Goal: Use online tool/utility: Utilize a website feature to perform a specific function

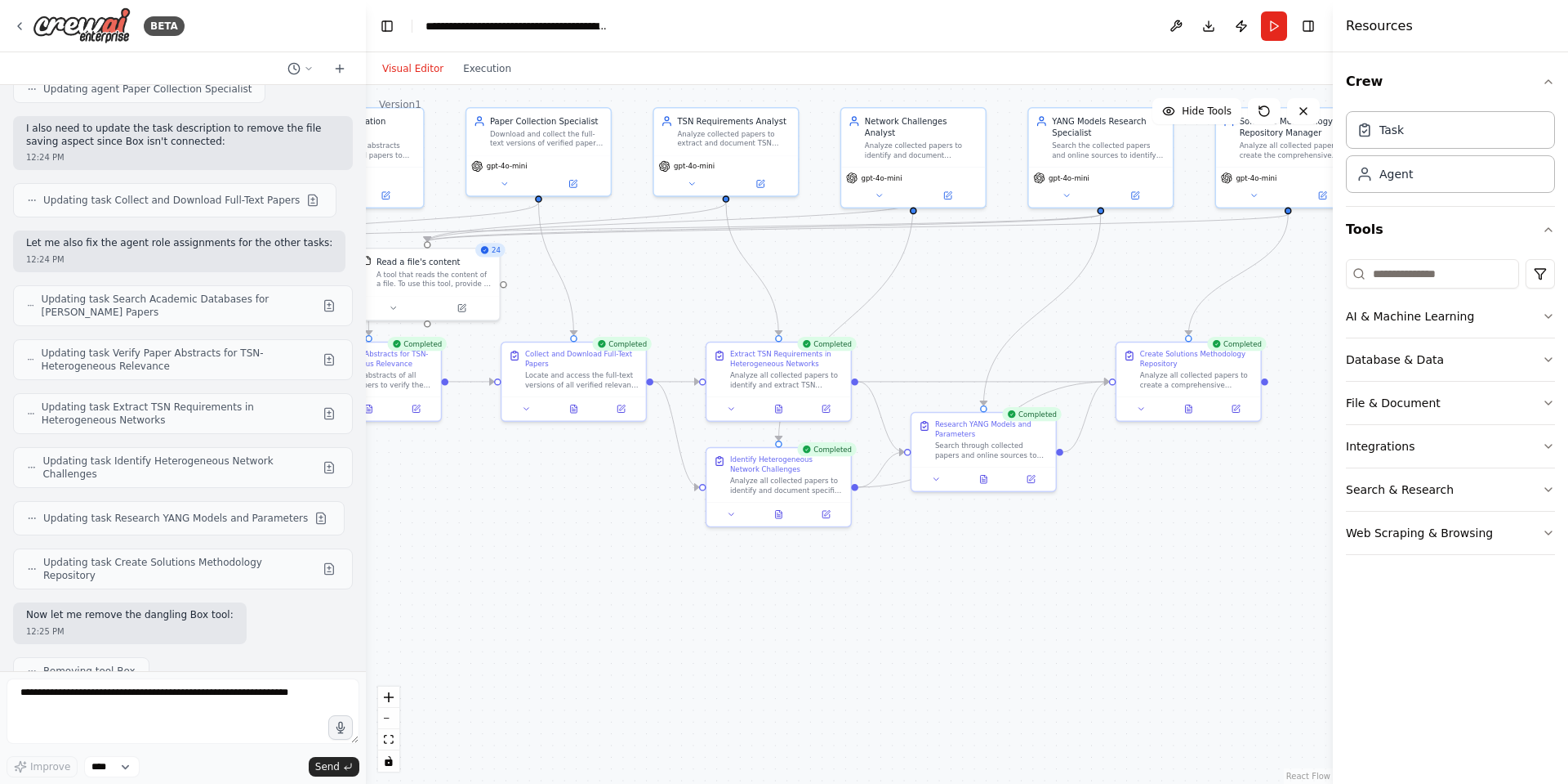
drag, startPoint x: 848, startPoint y: 672, endPoint x: 508, endPoint y: 574, distance: 353.8
click at [508, 574] on div ".deletable-edge-delete-btn { width: 20px; height: 20px; border: 0px solid #ffff…" at bounding box center [849, 434] width 967 height 699
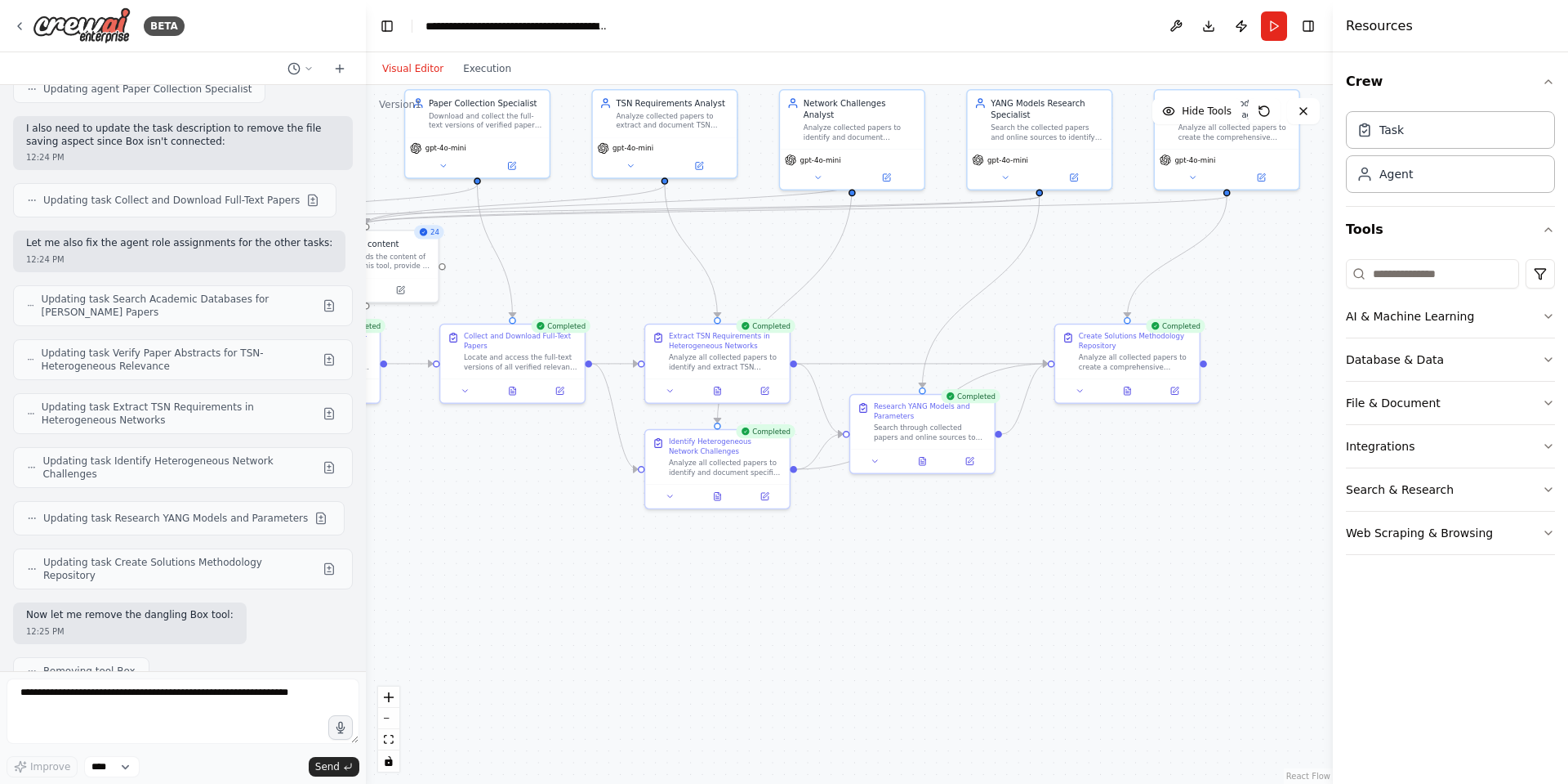
drag, startPoint x: 1000, startPoint y: 533, endPoint x: 977, endPoint y: 559, distance: 34.7
click at [977, 559] on div ".deletable-edge-delete-btn { width: 20px; height: 20px; border: 0px solid #ffff…" at bounding box center [849, 434] width 967 height 699
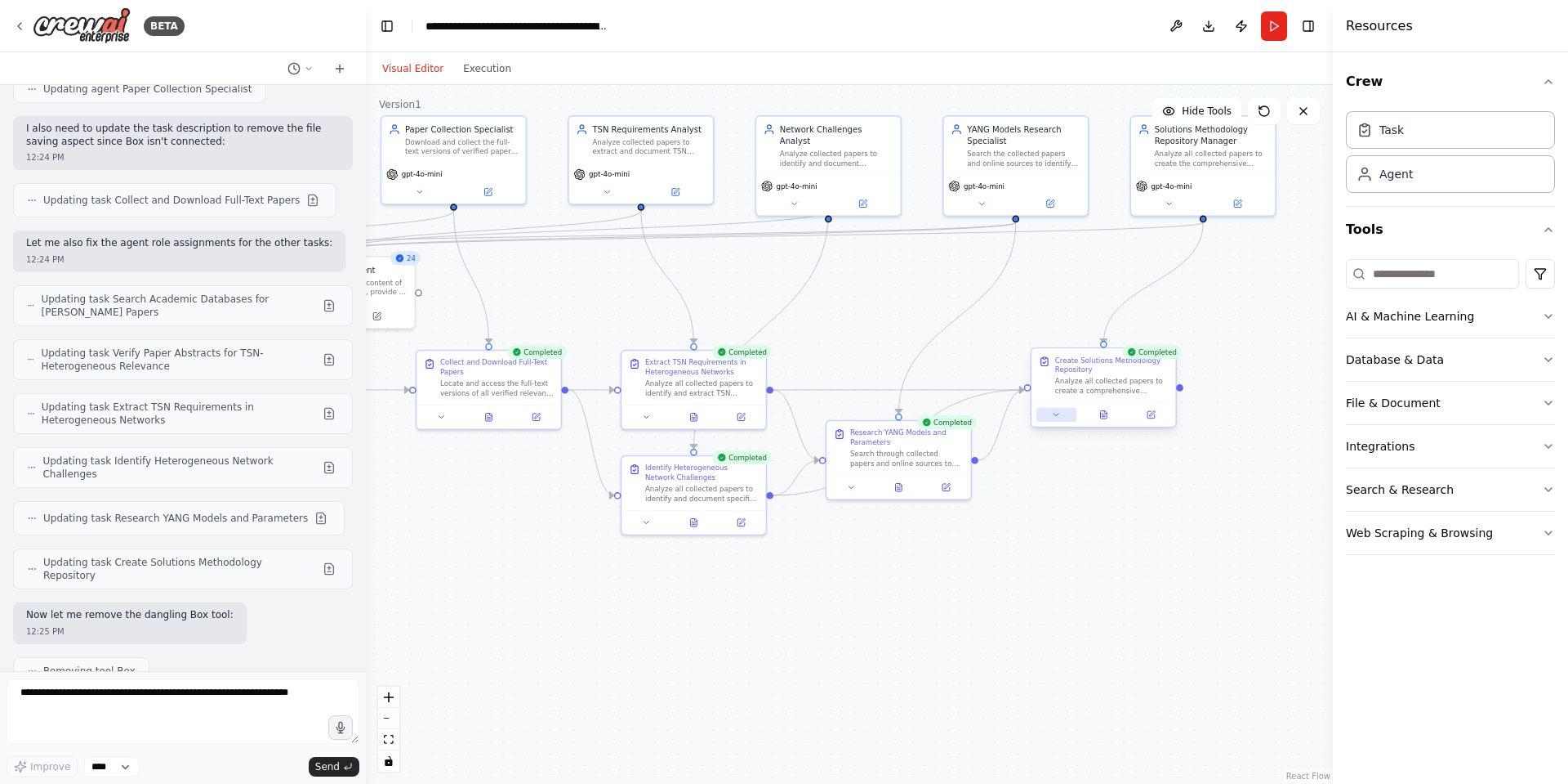
click at [1066, 415] on button at bounding box center [1056, 415] width 40 height 14
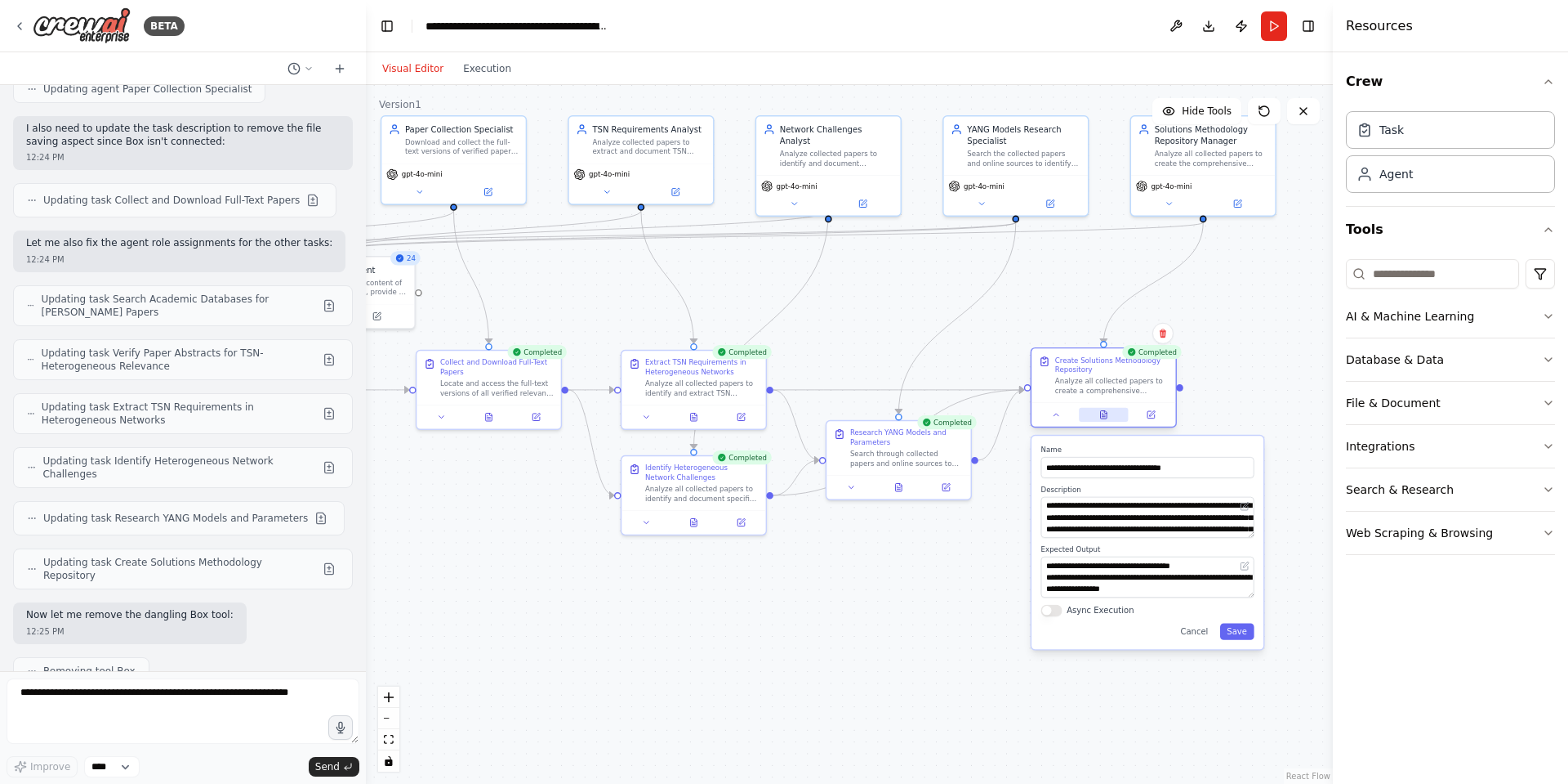
click at [1106, 413] on icon at bounding box center [1105, 412] width 3 height 3
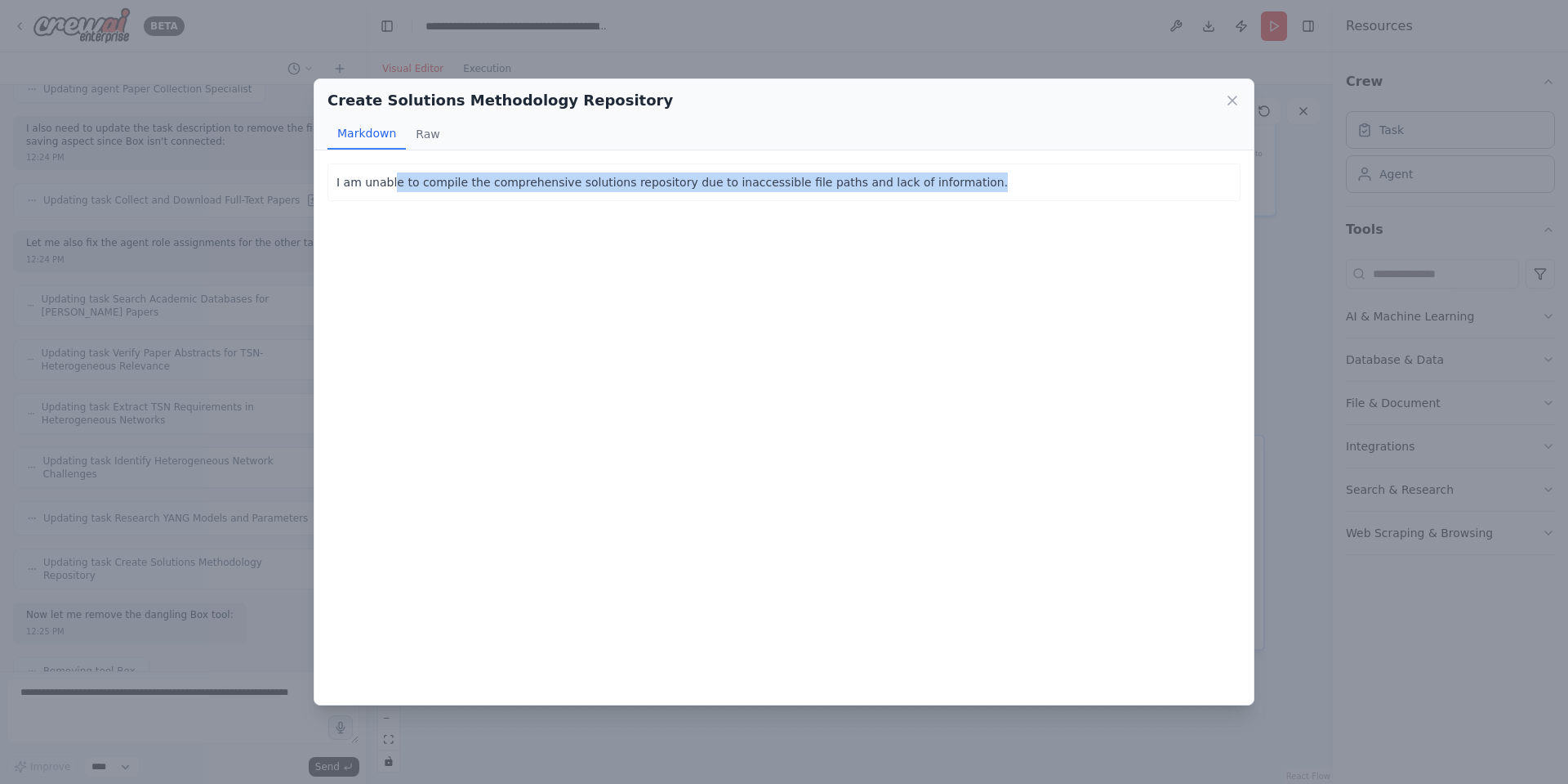
drag, startPoint x: 388, startPoint y: 183, endPoint x: 558, endPoint y: 197, distance: 170.6
click at [558, 197] on div "I am unable to compile the comprehensive solutions repository due to inaccessib…" at bounding box center [784, 182] width 913 height 37
click at [600, 234] on div "I am unable to compile the comprehensive solutions repository due to inaccessib…" at bounding box center [784, 427] width 939 height 554
click at [603, 183] on p "I am unable to compile the comprehensive solutions repository due to inaccessib…" at bounding box center [784, 183] width 895 height 20
drag, startPoint x: 623, startPoint y: 182, endPoint x: 793, endPoint y: 181, distance: 170.0
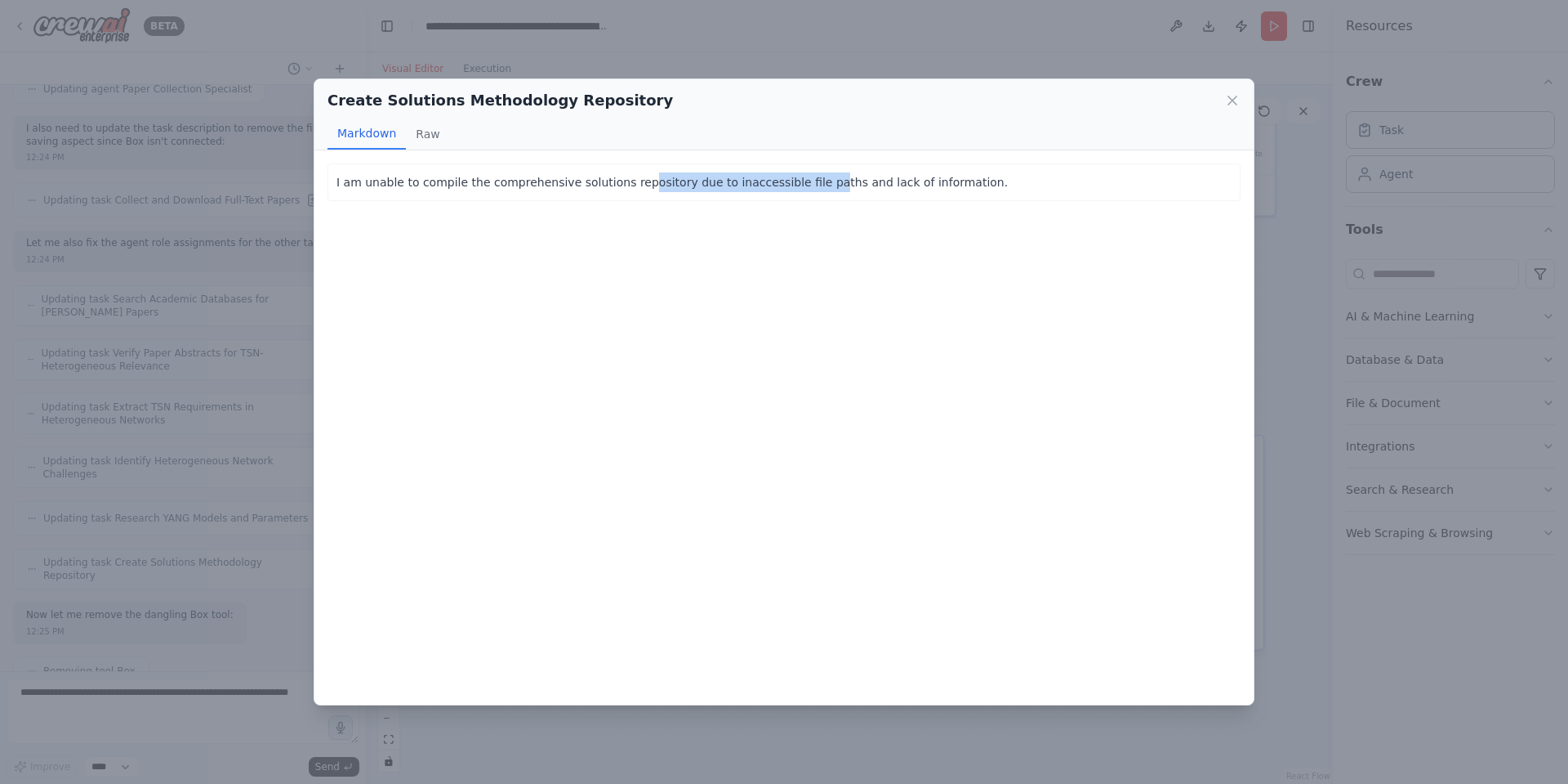
click at [793, 181] on p "I am unable to compile the comprehensive solutions repository due to inaccessib…" at bounding box center [784, 183] width 895 height 20
click at [823, 252] on div "I am unable to compile the comprehensive solutions repository due to inaccessib…" at bounding box center [784, 427] width 939 height 554
click at [789, 183] on p "I am unable to compile the comprehensive solutions repository due to inaccessib…" at bounding box center [784, 183] width 895 height 20
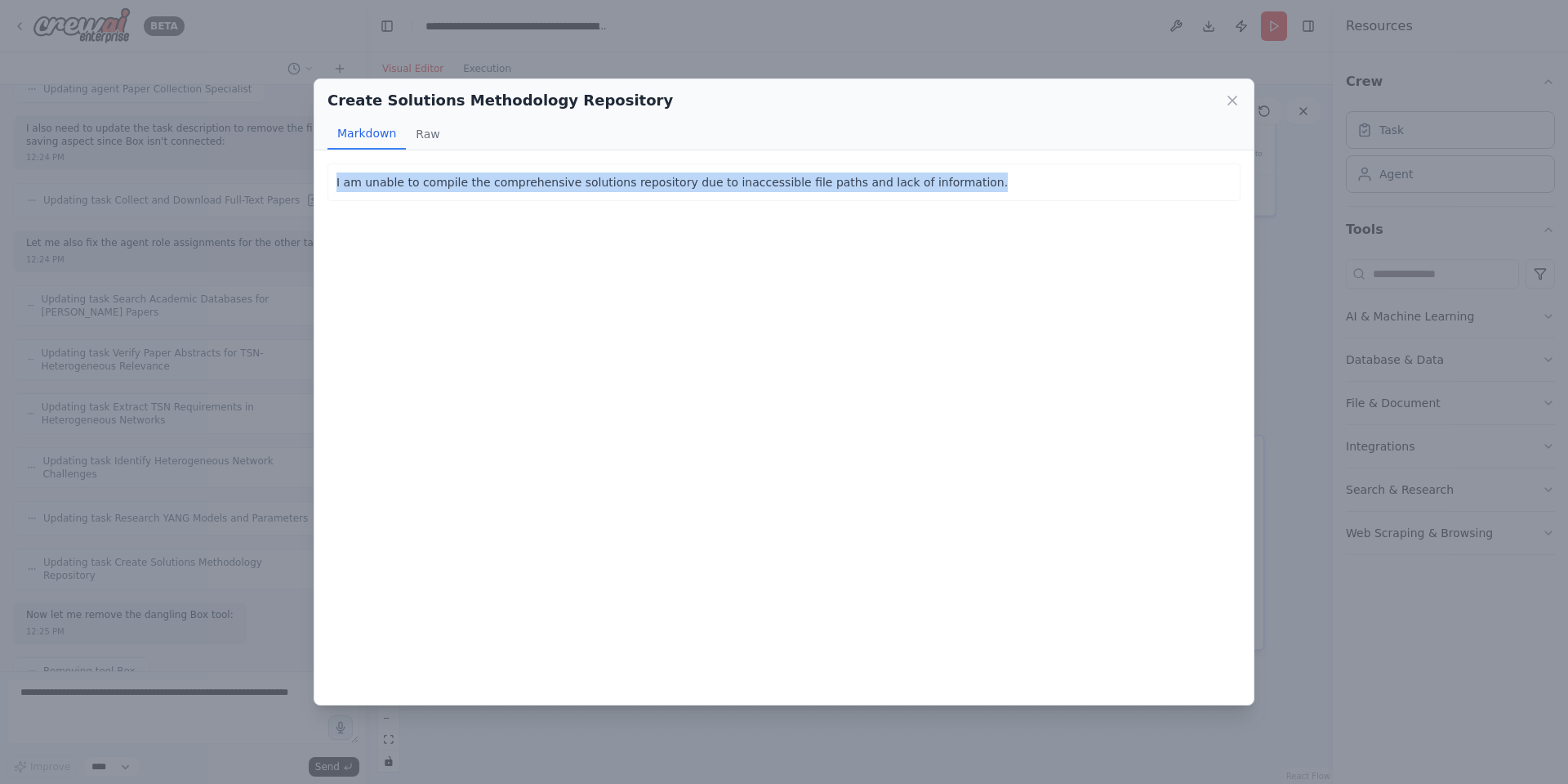
copy p "I am unable to compile the comprehensive solutions repository due to inaccessib…"
click at [1233, 104] on icon at bounding box center [1231, 101] width 17 height 17
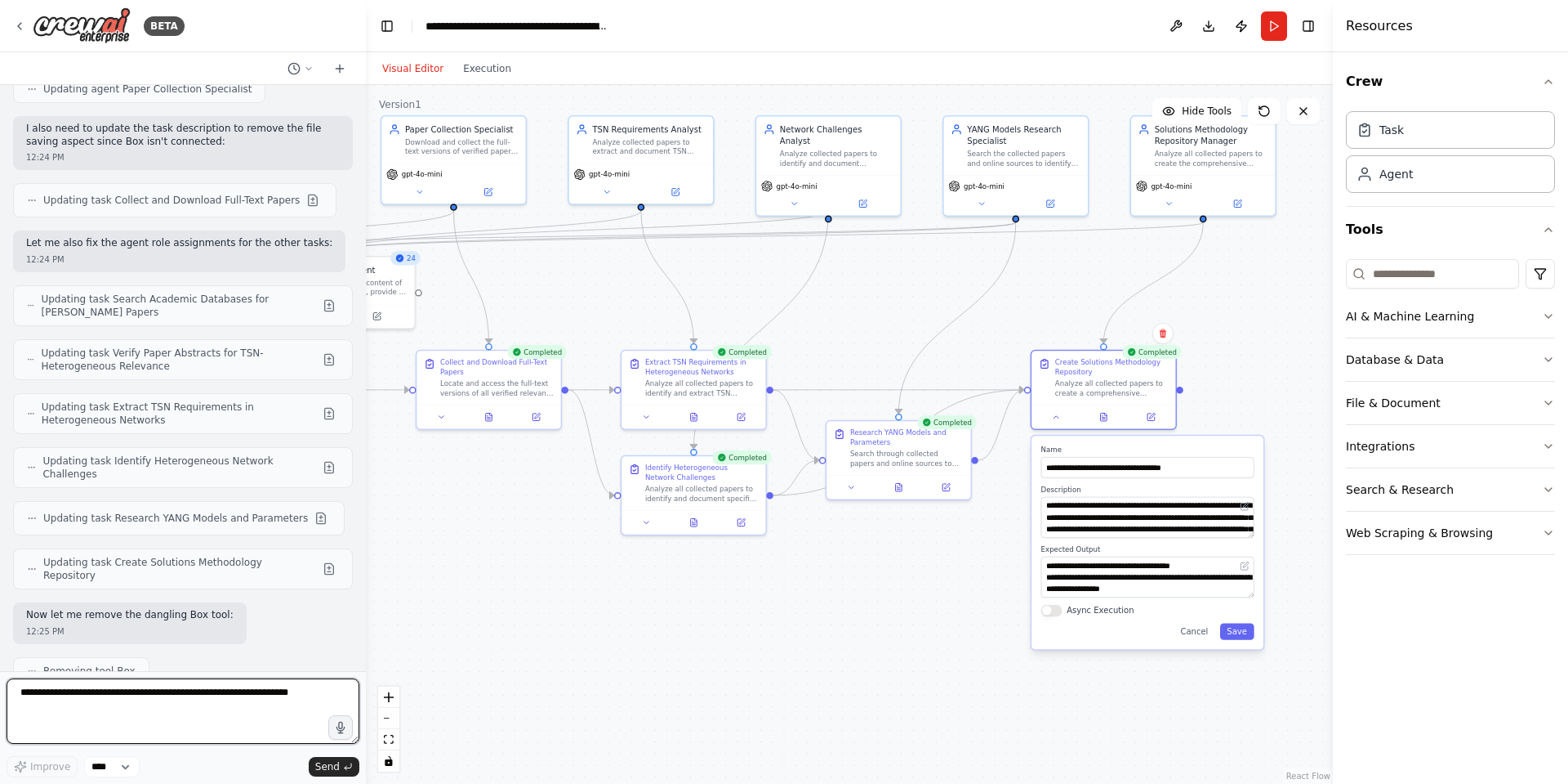
click at [108, 698] on textarea at bounding box center [183, 711] width 353 height 65
type textarea "*"
type textarea "**********"
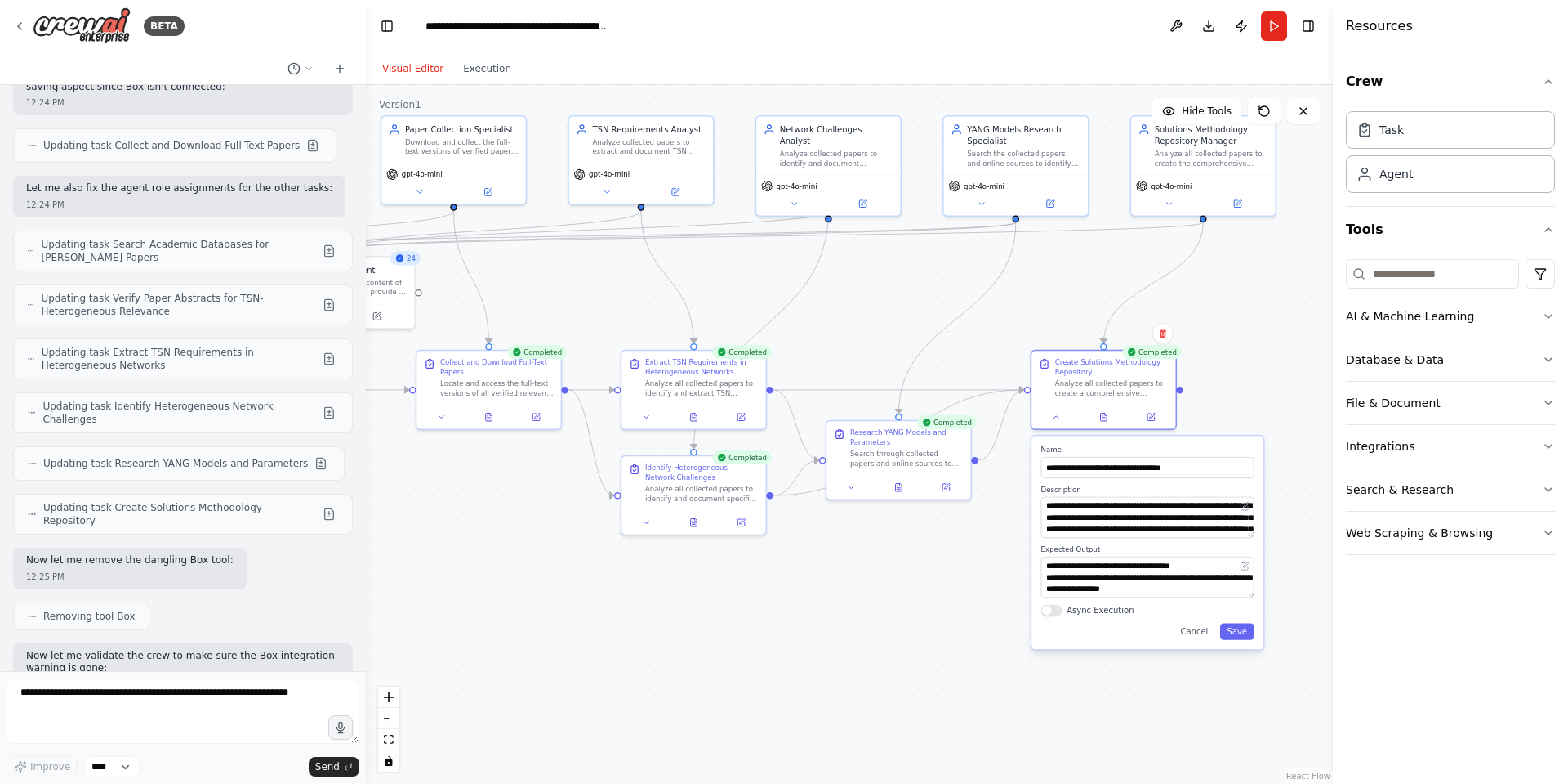
scroll to position [19938, 0]
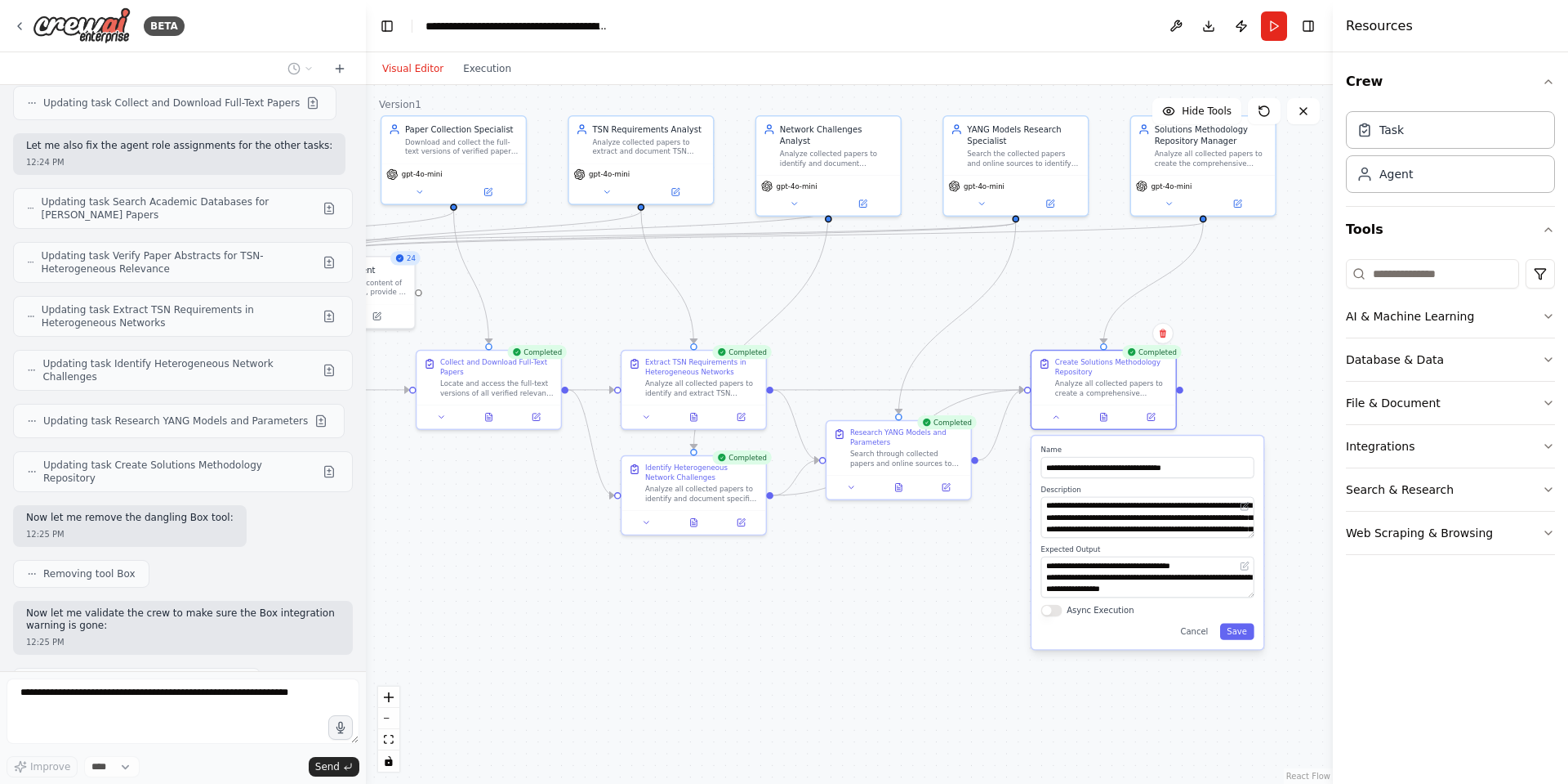
click at [879, 620] on div ".deletable-edge-delete-btn { width: 20px; height: 20px; border: 0px solid #ffff…" at bounding box center [849, 434] width 967 height 699
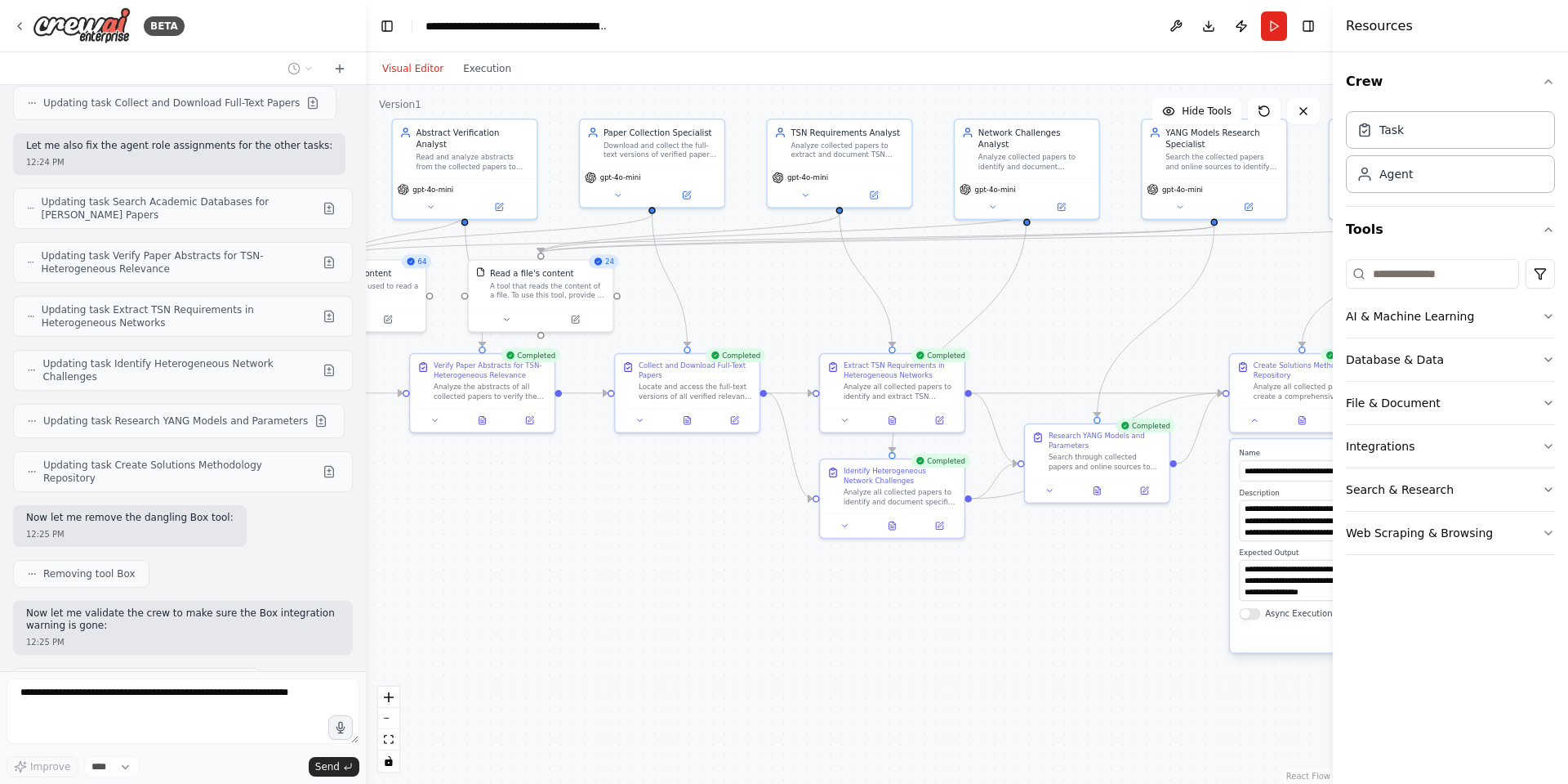
drag, startPoint x: 763, startPoint y: 609, endPoint x: 960, endPoint y: 612, distance: 197.0
click at [960, 612] on div ".deletable-edge-delete-btn { width: 20px; height: 20px; border: 0px solid #ffff…" at bounding box center [849, 434] width 967 height 699
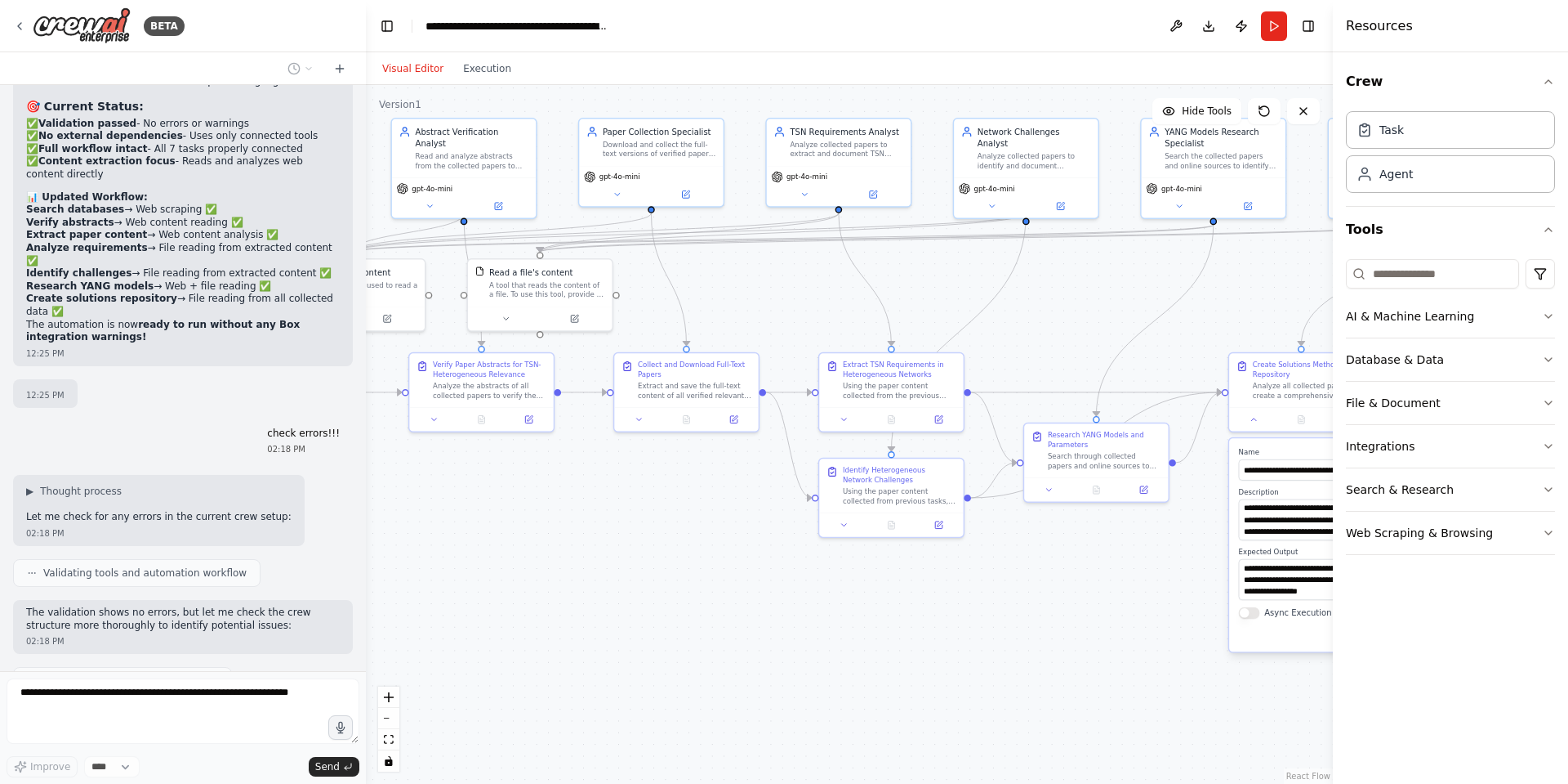
scroll to position [20941, 0]
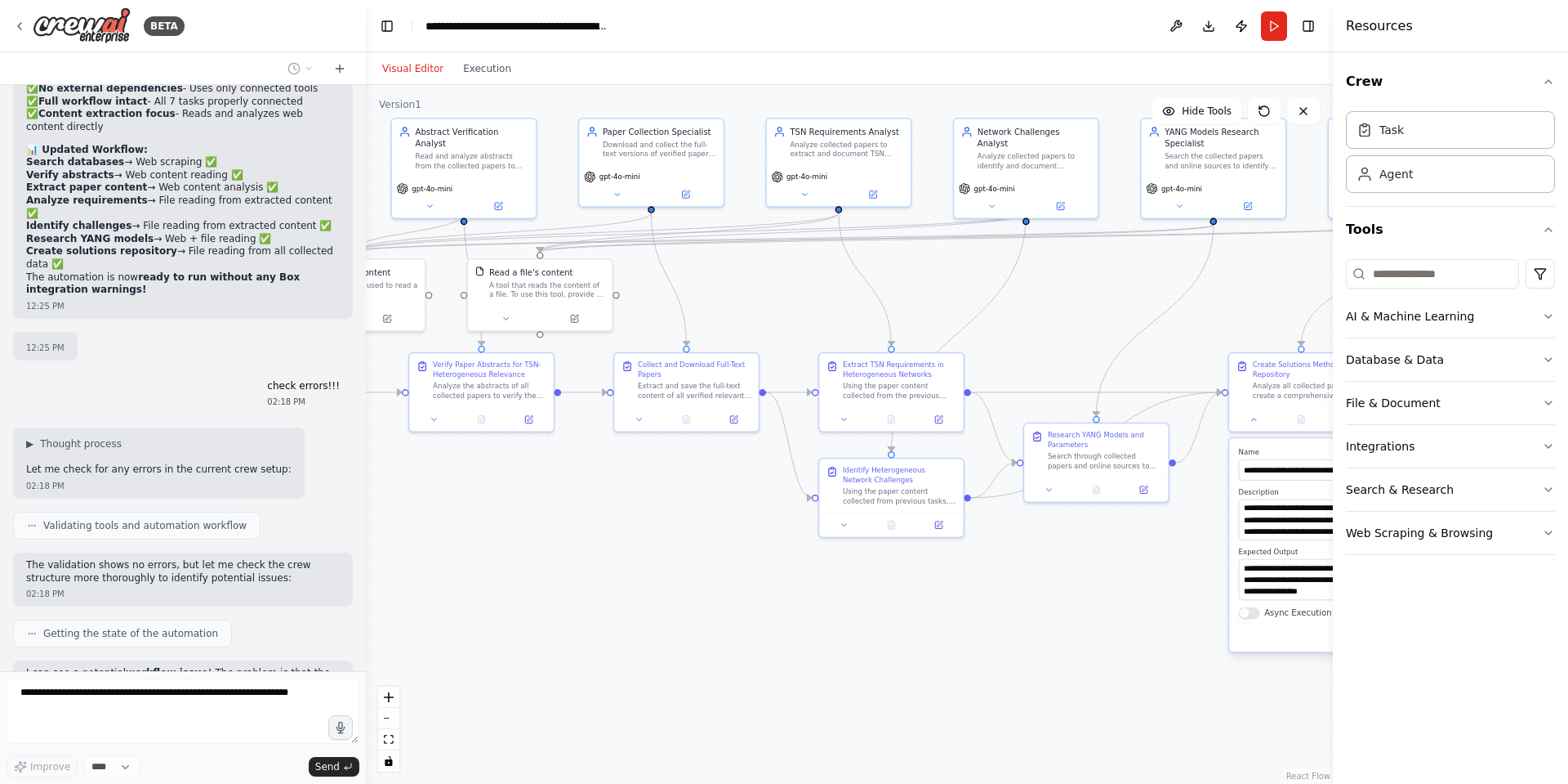
type textarea "**********"
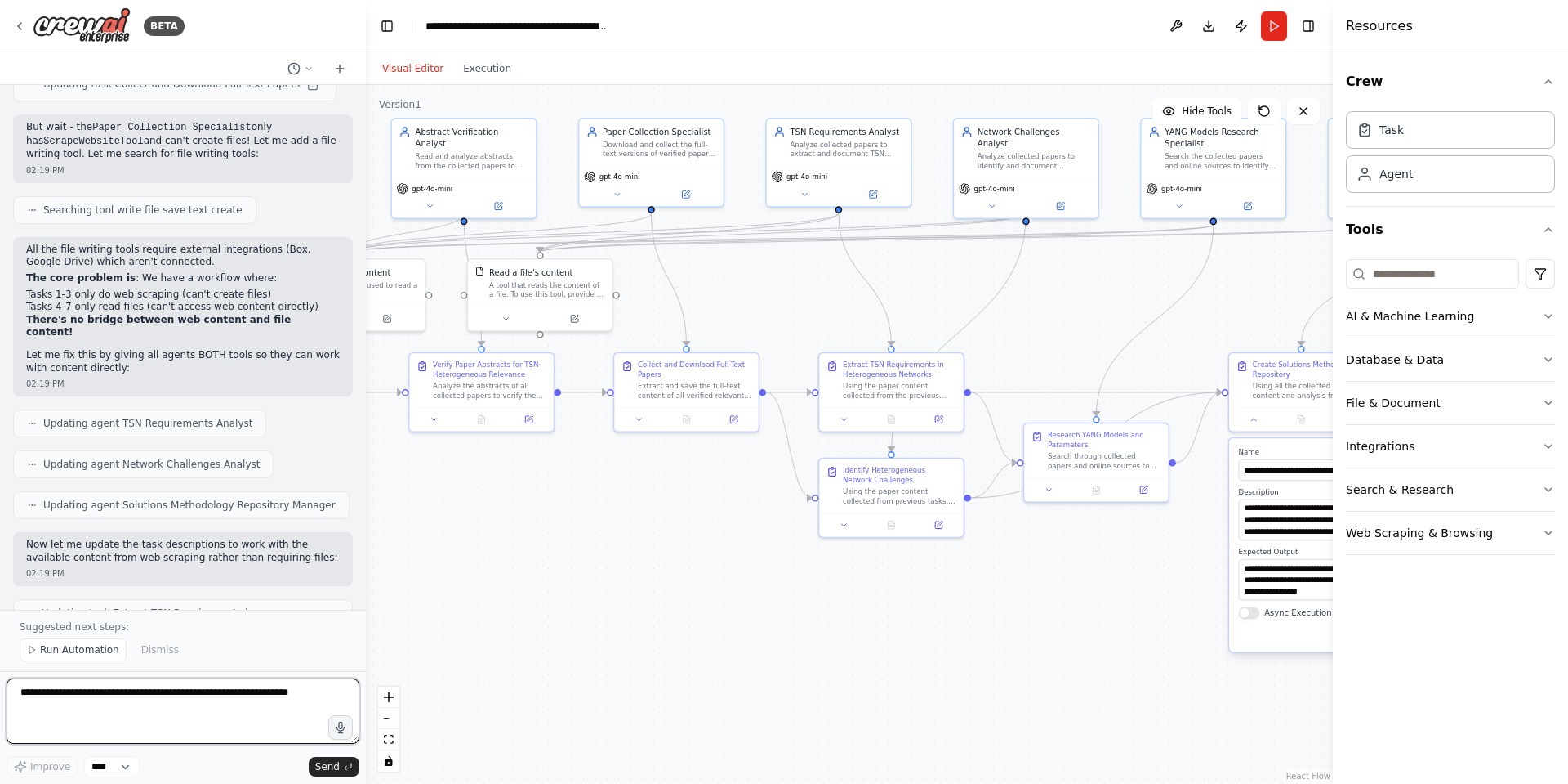
scroll to position [21660, 0]
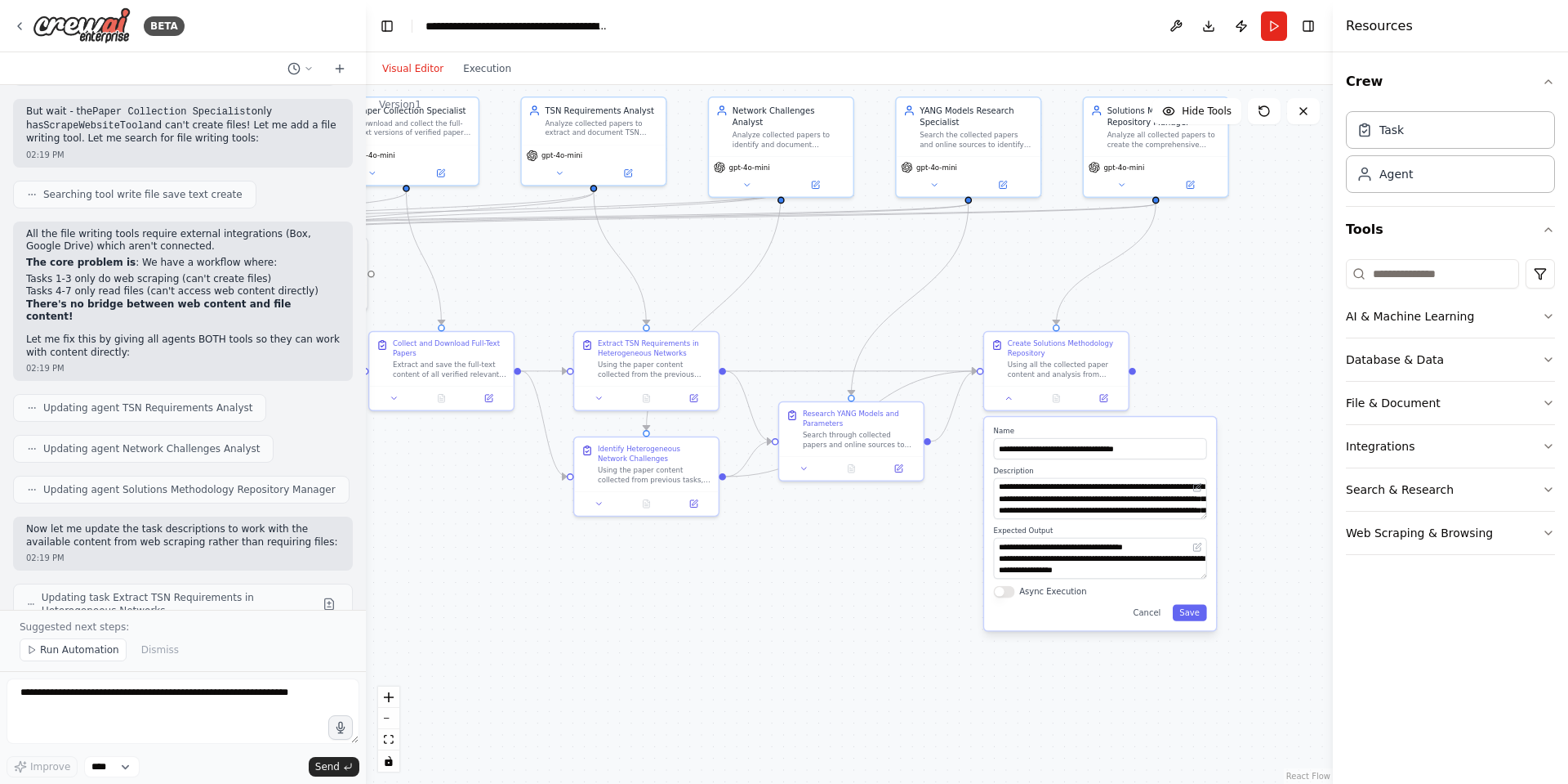
drag, startPoint x: 855, startPoint y: 668, endPoint x: 610, endPoint y: 646, distance: 246.0
click at [610, 646] on div ".deletable-edge-delete-btn { width: 20px; height: 20px; border: 0px solid #ffff…" at bounding box center [849, 434] width 967 height 699
click at [809, 650] on div ".deletable-edge-delete-btn { width: 20px; height: 20px; border: 0px solid #ffff…" at bounding box center [849, 434] width 967 height 699
click at [1144, 610] on button "Cancel" at bounding box center [1146, 612] width 42 height 17
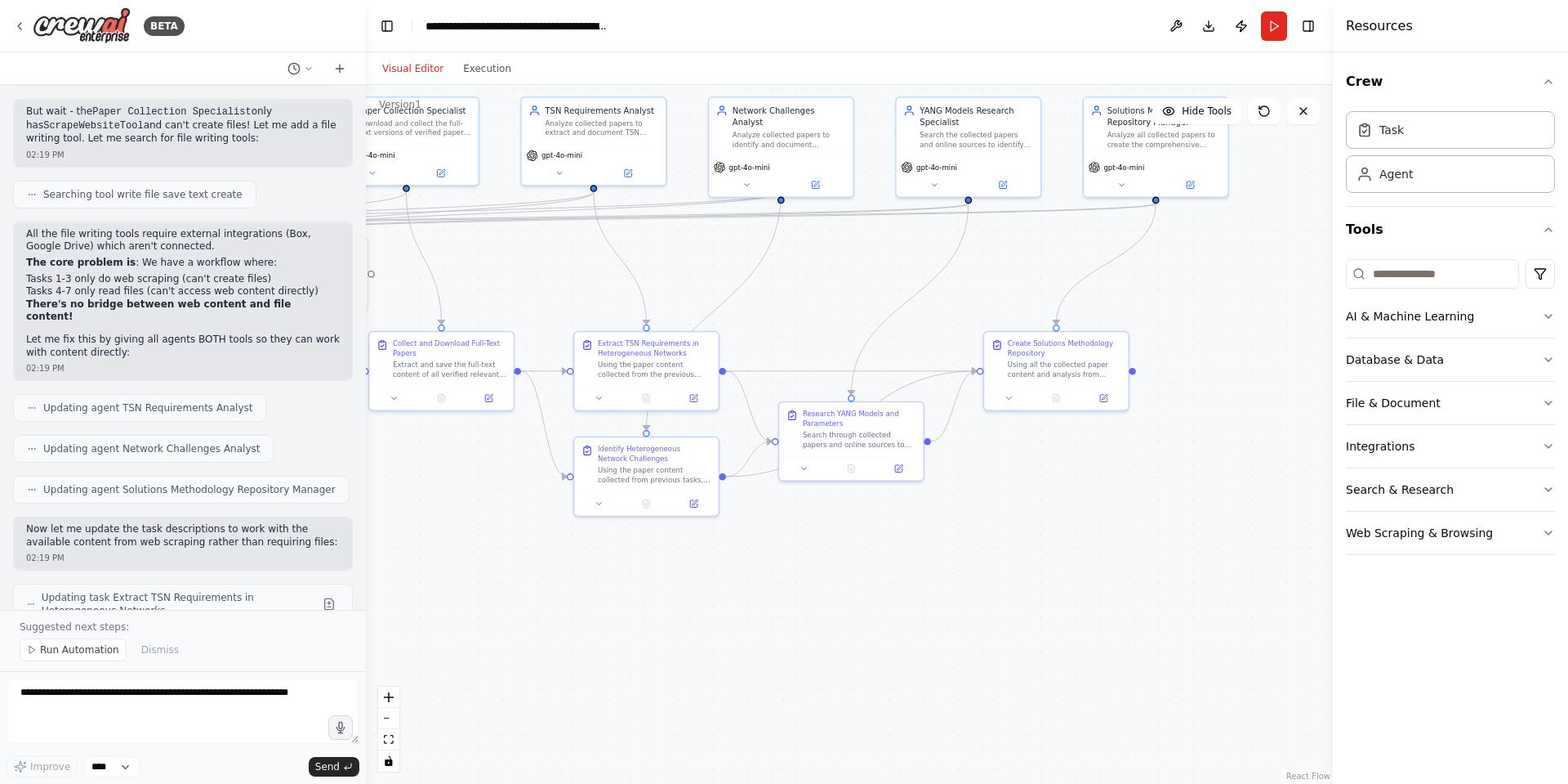
click at [699, 618] on div ".deletable-edge-delete-btn { width: 20px; height: 20px; border: 0px solid #ffff…" at bounding box center [849, 434] width 967 height 699
click at [79, 653] on span "Run Automation" at bounding box center [79, 649] width 79 height 13
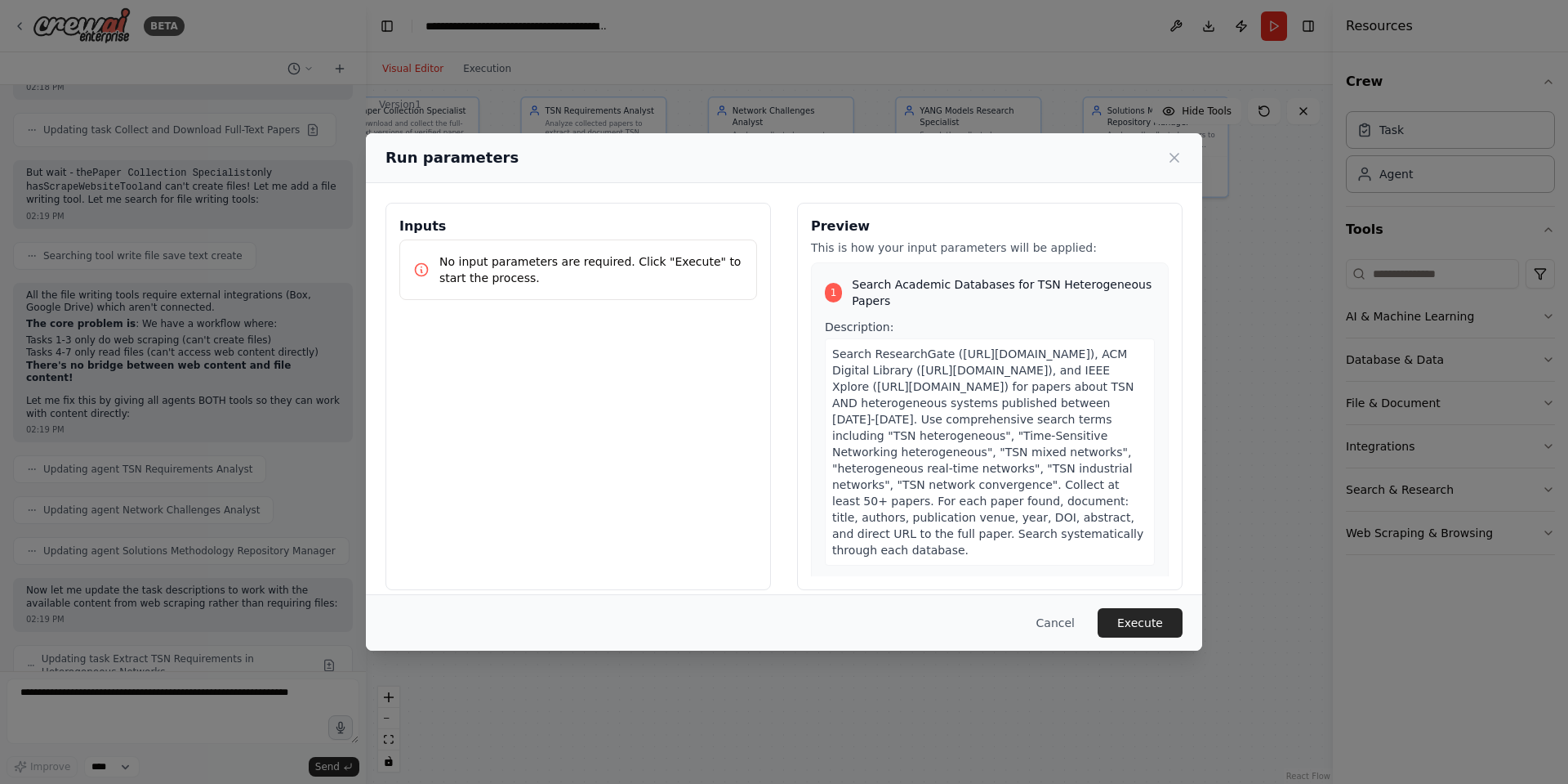
drag, startPoint x: 1148, startPoint y: 621, endPoint x: 1121, endPoint y: 627, distance: 27.7
click at [1149, 621] on button "Execute" at bounding box center [1140, 623] width 85 height 29
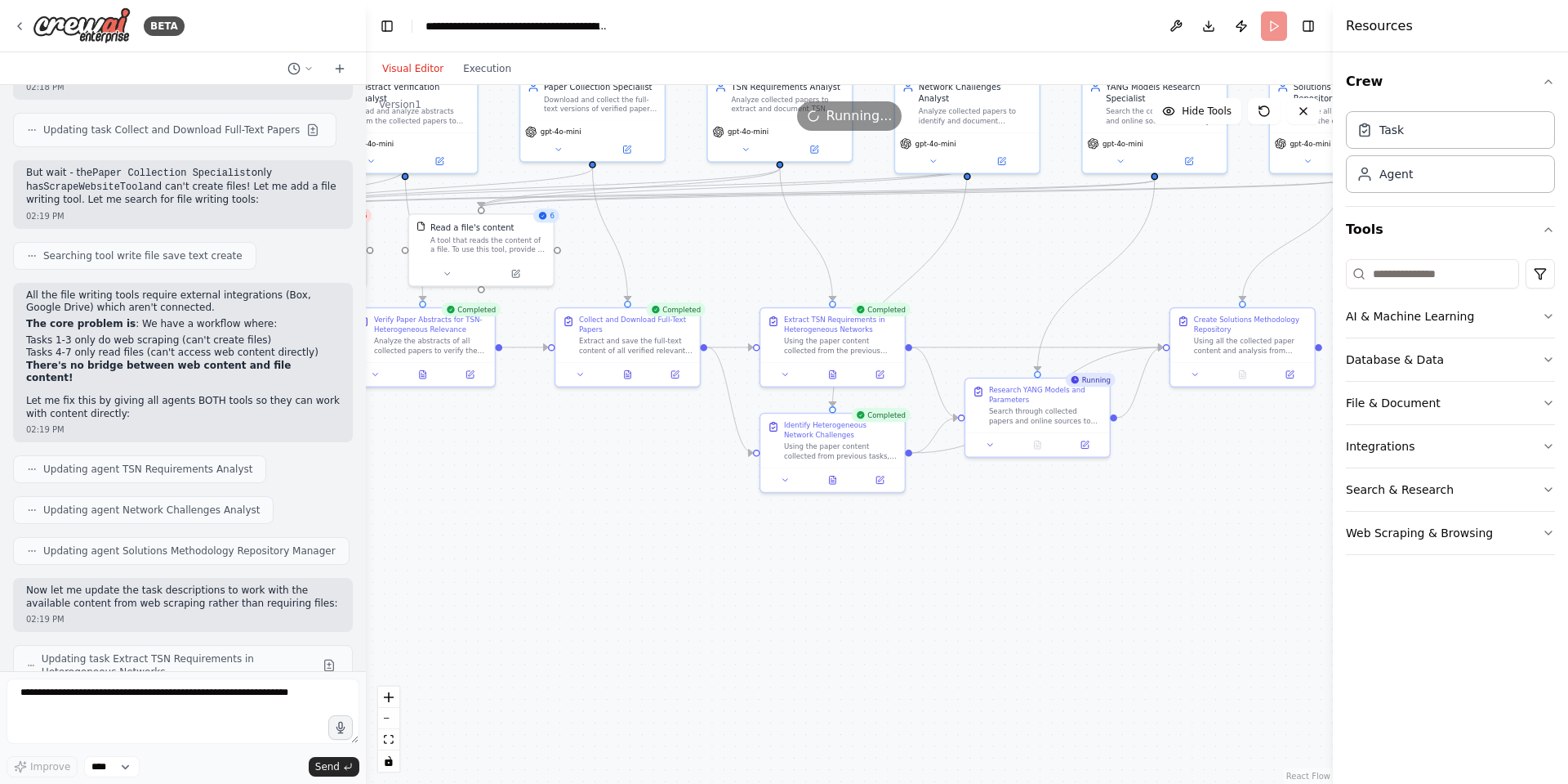
drag, startPoint x: 886, startPoint y: 584, endPoint x: 1067, endPoint y: 558, distance: 182.9
click at [1067, 558] on div ".deletable-edge-delete-btn { width: 20px; height: 20px; border: 0px solid #ffff…" at bounding box center [849, 434] width 967 height 699
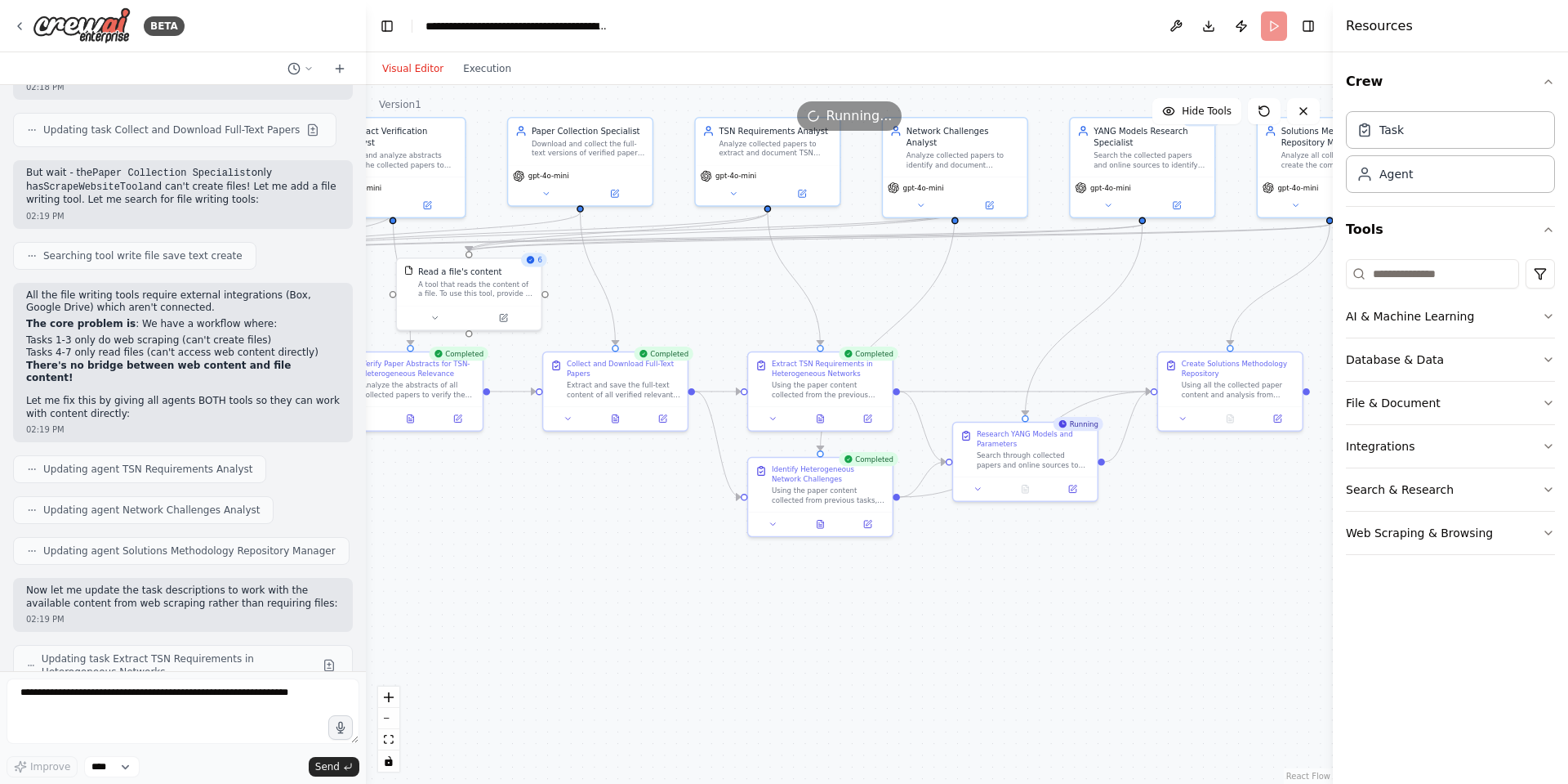
drag, startPoint x: 1067, startPoint y: 558, endPoint x: 1036, endPoint y: 596, distance: 49.0
click at [1054, 602] on div ".deletable-edge-delete-btn { width: 20px; height: 20px; border: 0px solid #ffff…" at bounding box center [849, 434] width 967 height 699
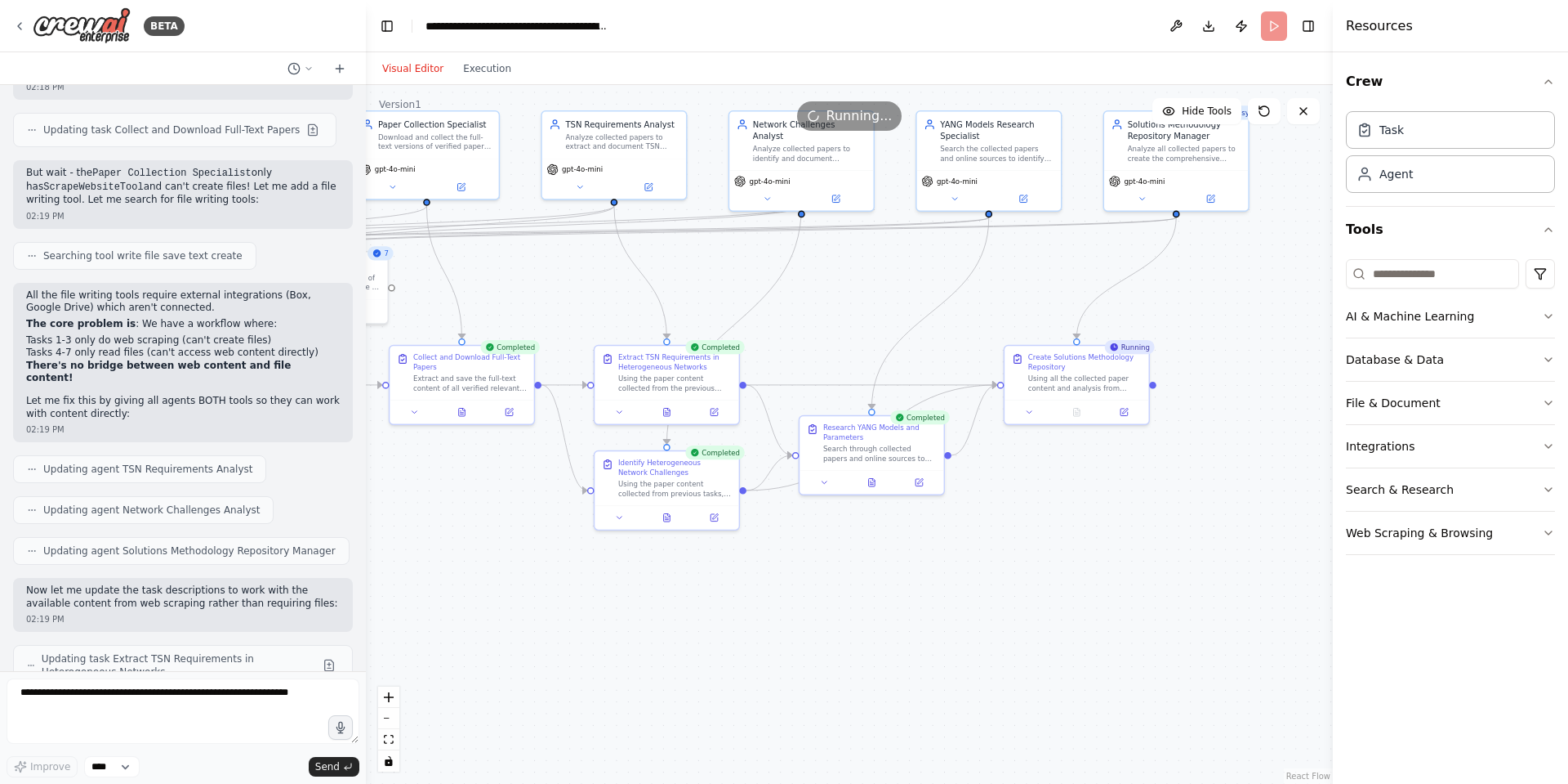
drag, startPoint x: 1093, startPoint y: 614, endPoint x: 904, endPoint y: 604, distance: 189.3
click at [904, 604] on div ".deletable-edge-delete-btn { width: 20px; height: 20px; border: 0px solid #ffff…" at bounding box center [849, 434] width 967 height 699
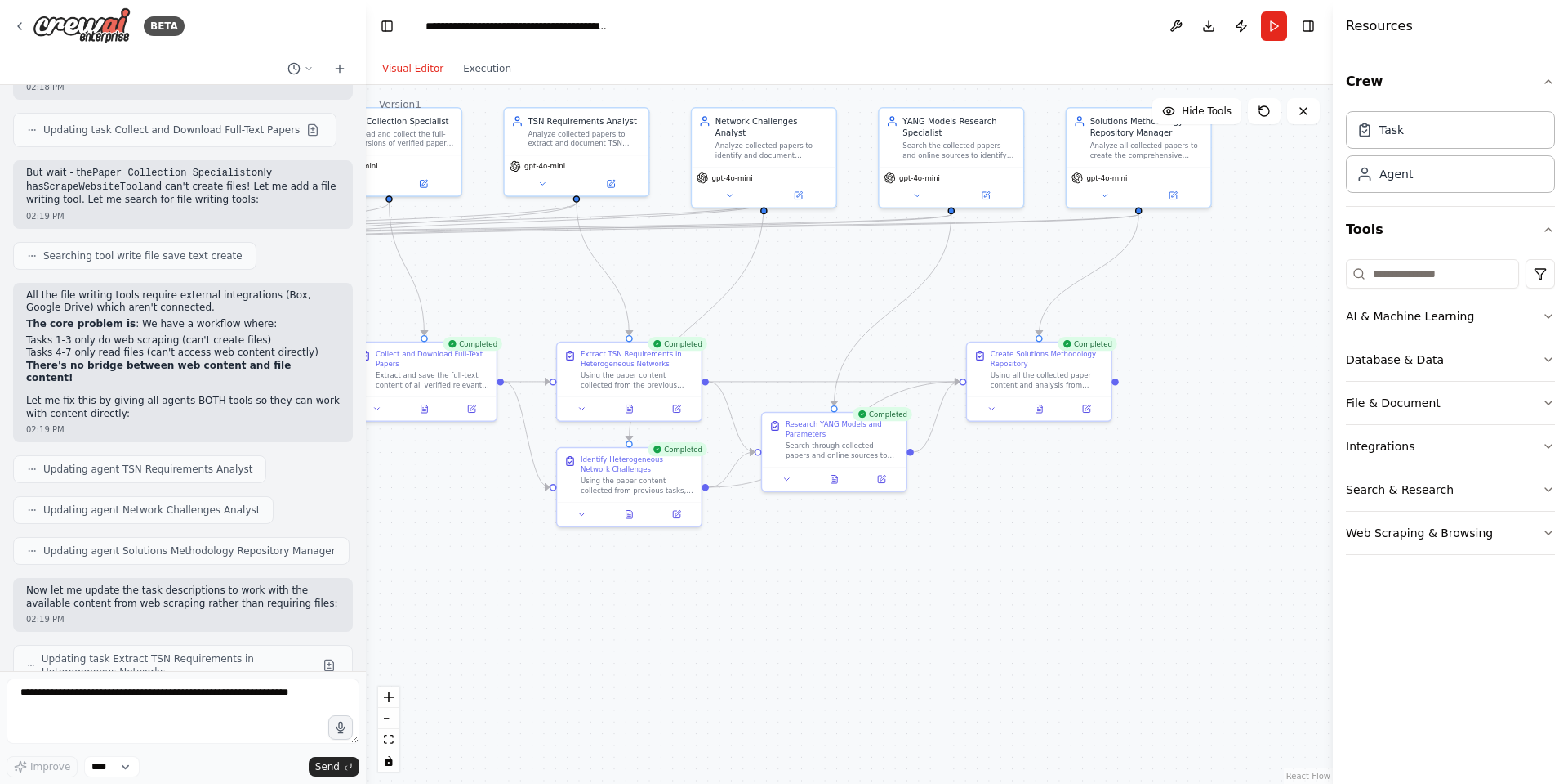
drag, startPoint x: 1103, startPoint y: 458, endPoint x: 1094, endPoint y: 449, distance: 12.7
click at [1094, 449] on div ".deletable-edge-delete-btn { width: 20px; height: 20px; border: 0px solid #ffff…" at bounding box center [849, 434] width 967 height 699
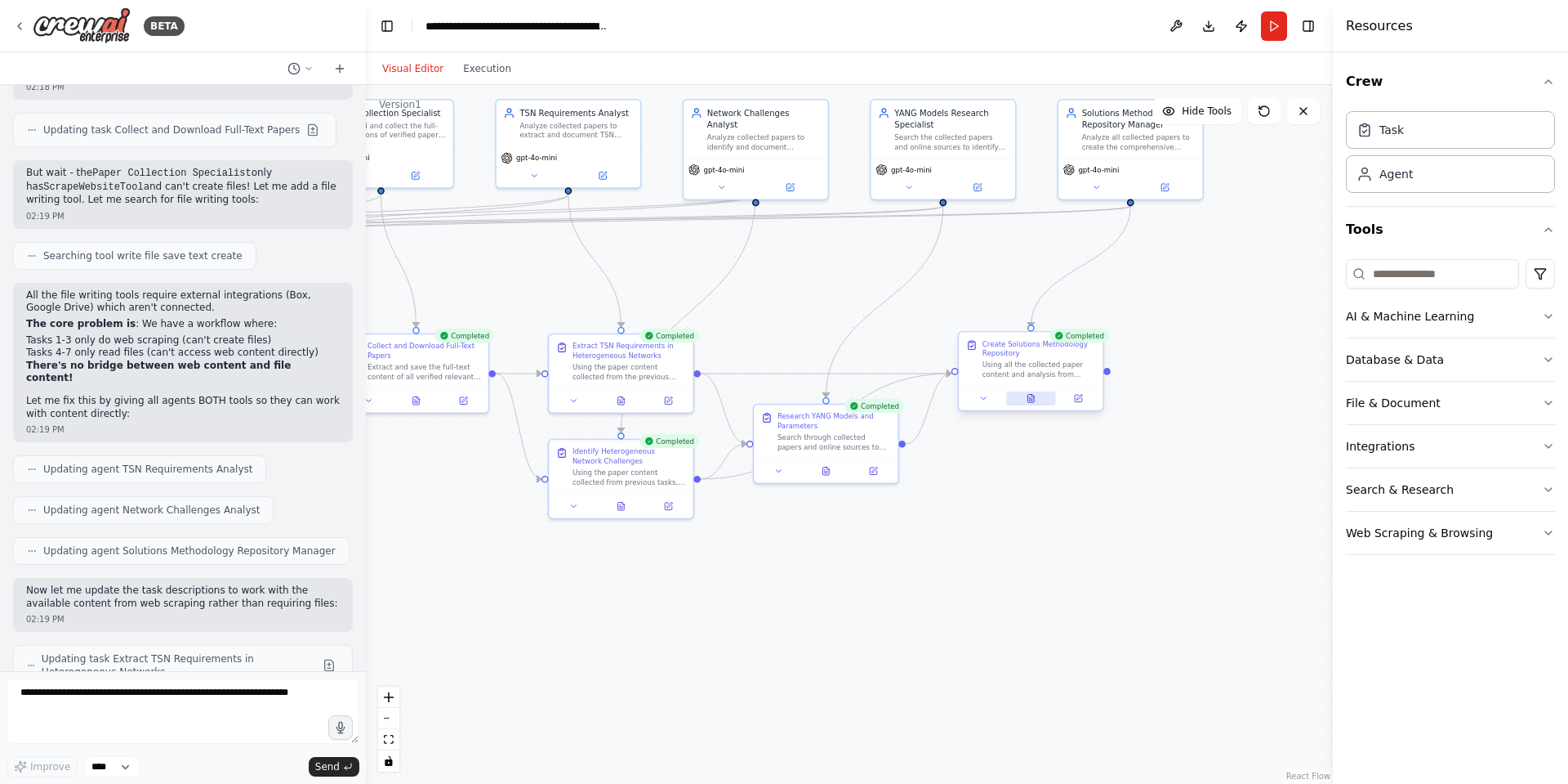
click at [1014, 402] on button at bounding box center [1030, 398] width 50 height 14
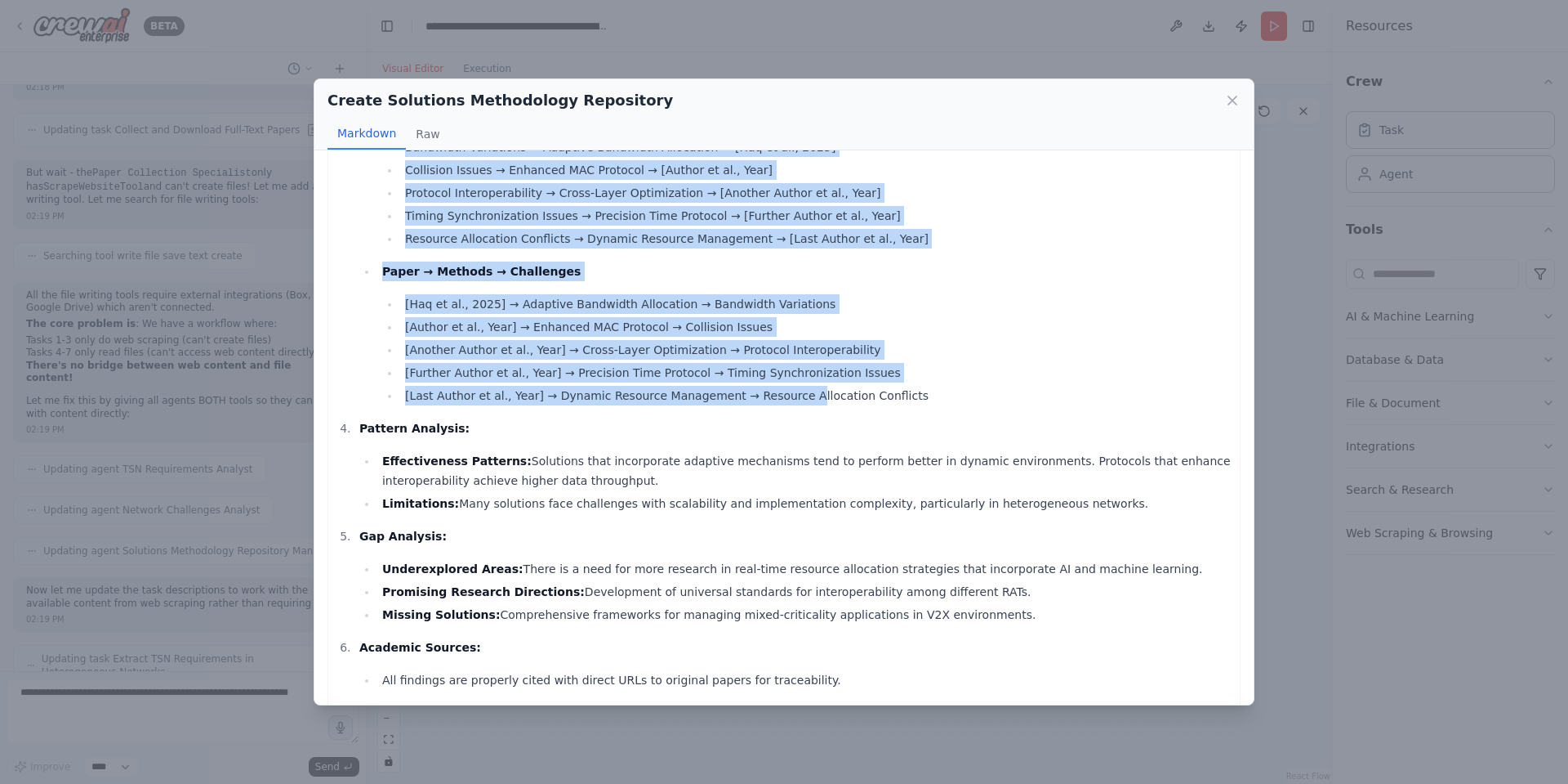
scroll to position [1540, 0]
drag, startPoint x: 334, startPoint y: 180, endPoint x: 671, endPoint y: 274, distance: 349.9
click at [419, 138] on button "Raw" at bounding box center [427, 134] width 43 height 31
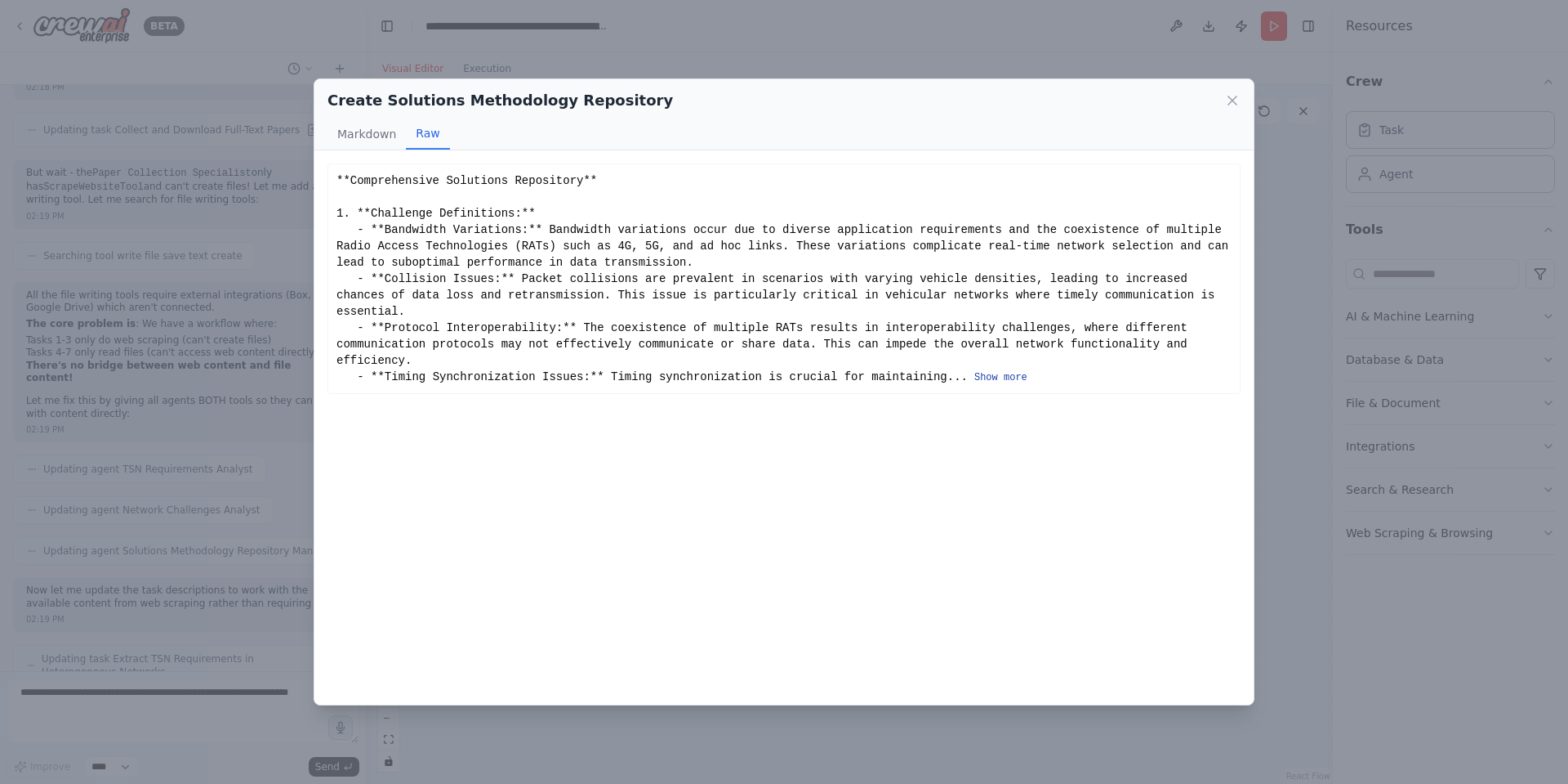
click at [979, 376] on button "Show more" at bounding box center [1000, 377] width 53 height 13
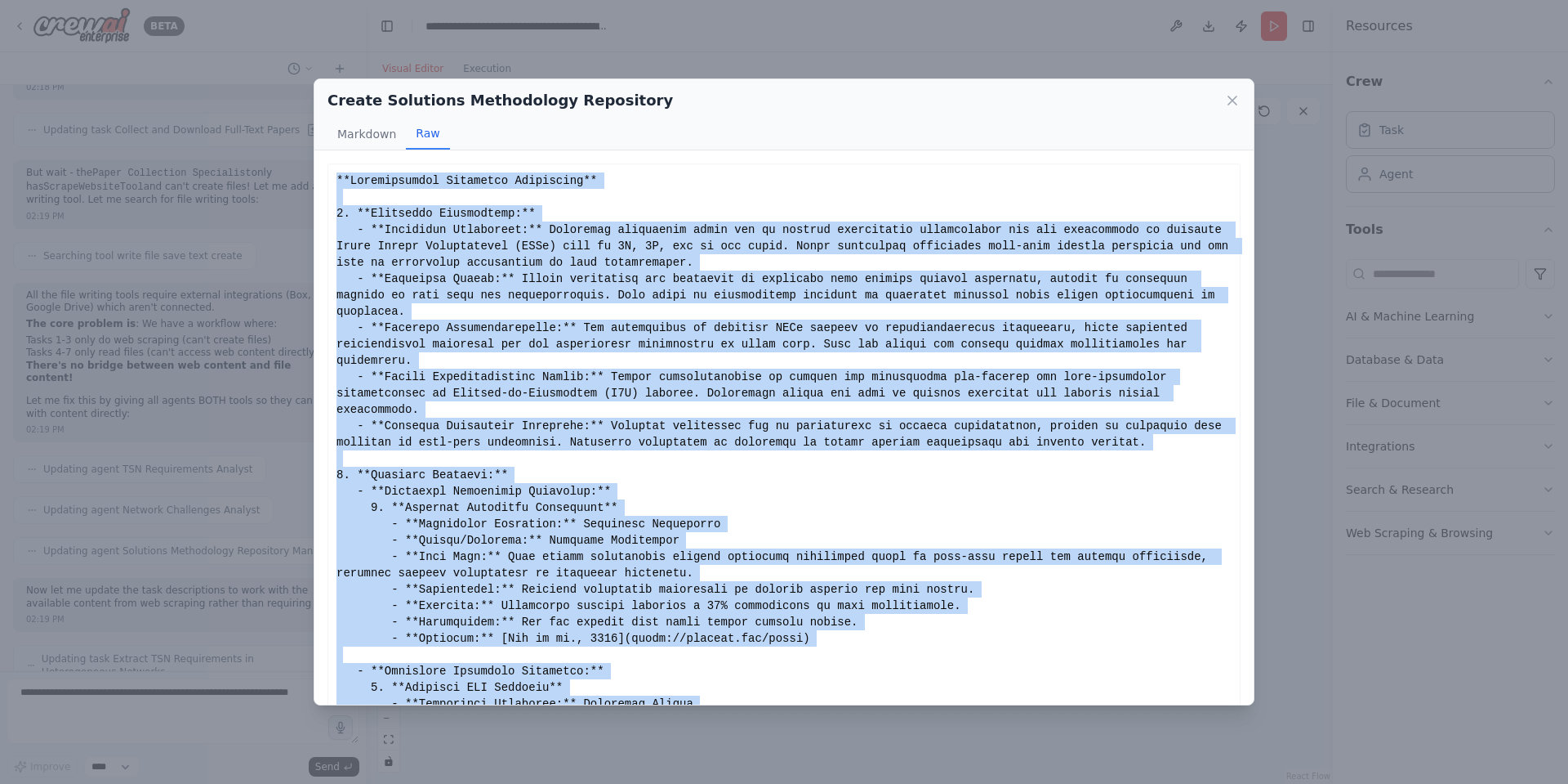
drag, startPoint x: 1204, startPoint y: 661, endPoint x: 319, endPoint y: 160, distance: 1017.0
click at [319, 160] on div "Comprehensive Solutions Repository Challenge Definitions: Bandwidth Variations:…" at bounding box center [784, 427] width 939 height 554
copy div "**Comprehensive Solutions Repository** 1. **Challenge Definitions:** - **Bandwi…"
